Goal: Task Accomplishment & Management: Manage account settings

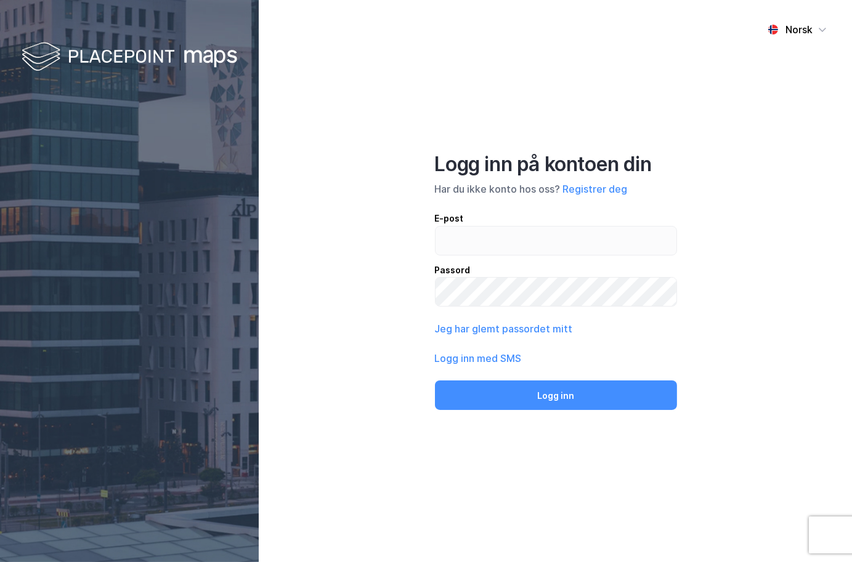
click at [293, 315] on div "Norsk Logg inn på kontoen din Har du ikke konto hos oss? Registrer deg E-post P…" at bounding box center [555, 281] width 593 height 562
click at [468, 234] on input "email" at bounding box center [555, 241] width 241 height 28
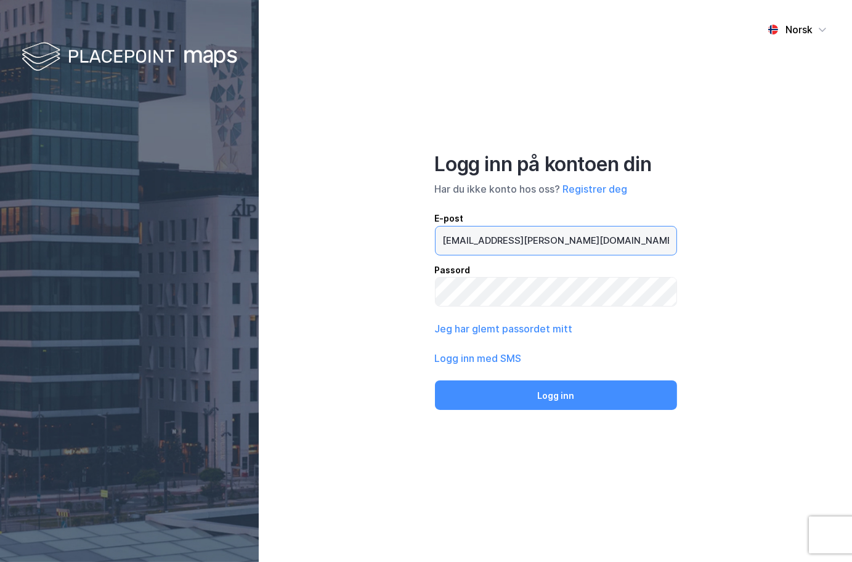
type input "[EMAIL_ADDRESS][PERSON_NAME][DOMAIN_NAME]"
click at [463, 248] on input "email" at bounding box center [555, 241] width 241 height 28
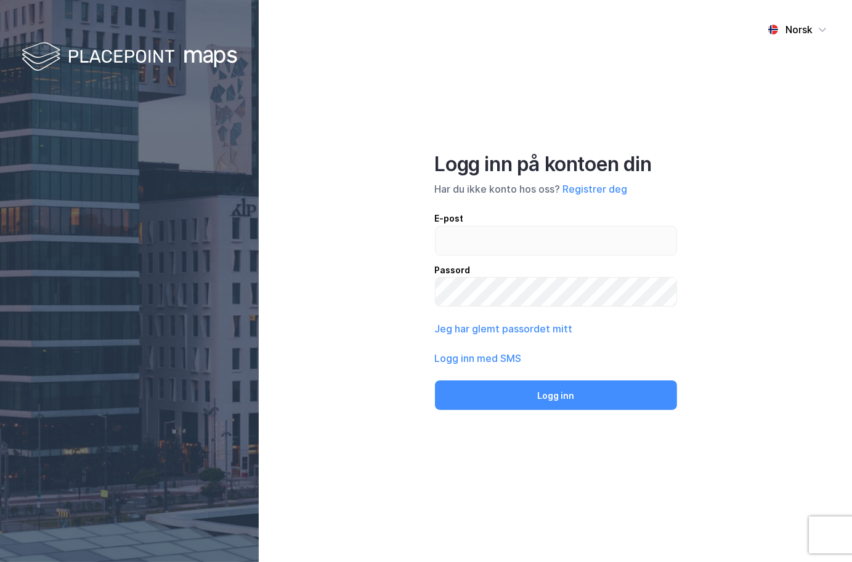
click at [315, 251] on div "Norsk Logg inn på kontoen din Har du ikke konto hos oss? Registrer deg E-post P…" at bounding box center [555, 281] width 593 height 562
click at [465, 242] on input "email" at bounding box center [555, 241] width 241 height 28
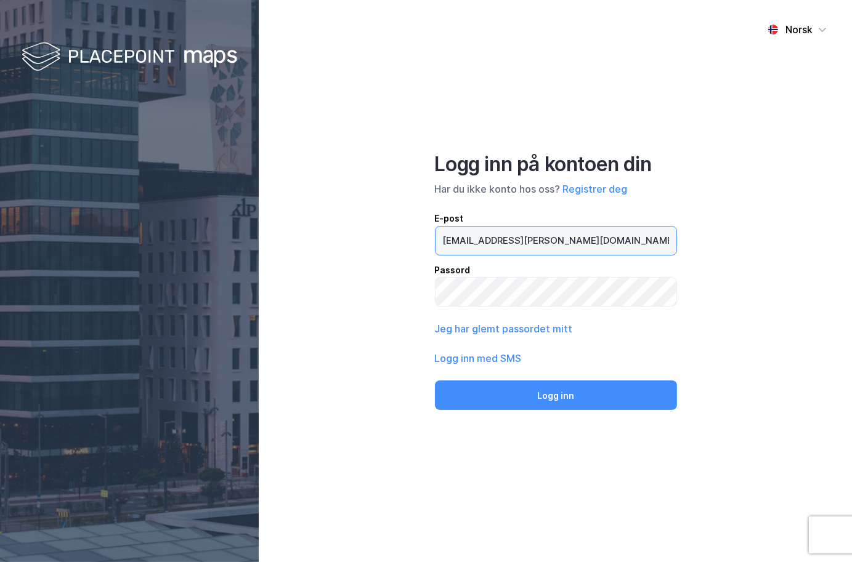
type input "[EMAIL_ADDRESS][PERSON_NAME][DOMAIN_NAME]"
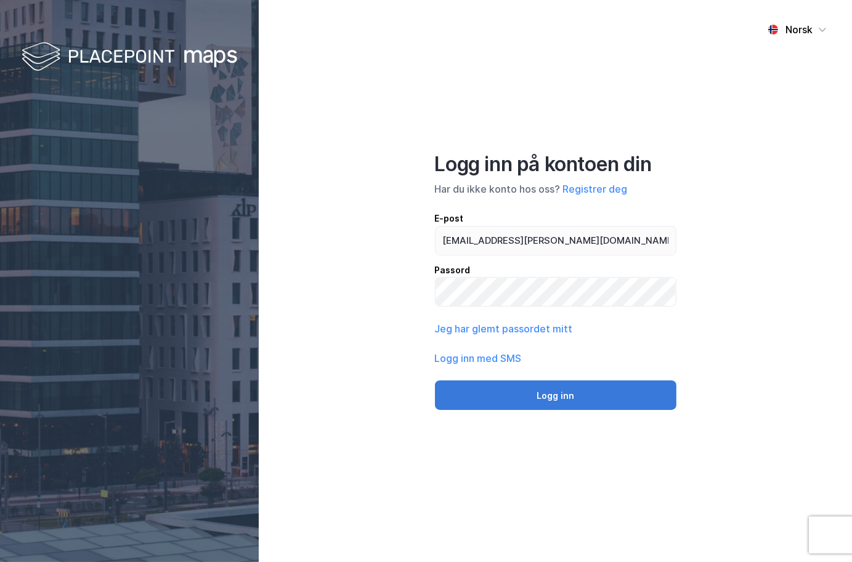
click at [557, 388] on button "Logg inn" at bounding box center [555, 396] width 241 height 30
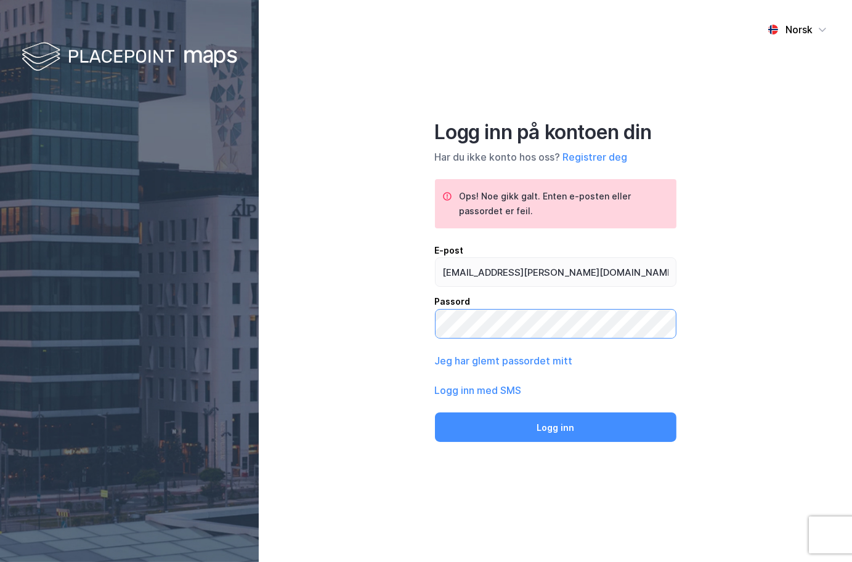
click at [435, 413] on button "Logg inn" at bounding box center [555, 428] width 241 height 30
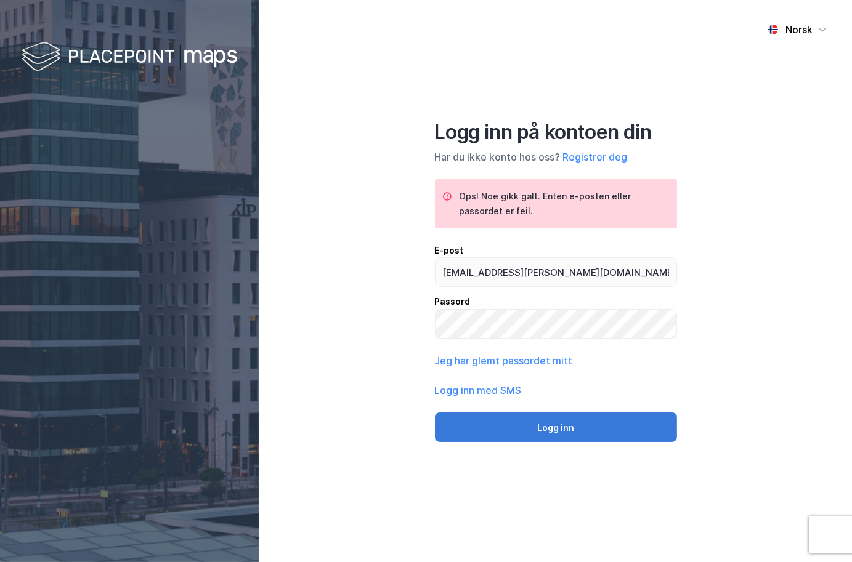
click at [568, 430] on button "Logg inn" at bounding box center [556, 428] width 242 height 30
